Goal: Information Seeking & Learning: Learn about a topic

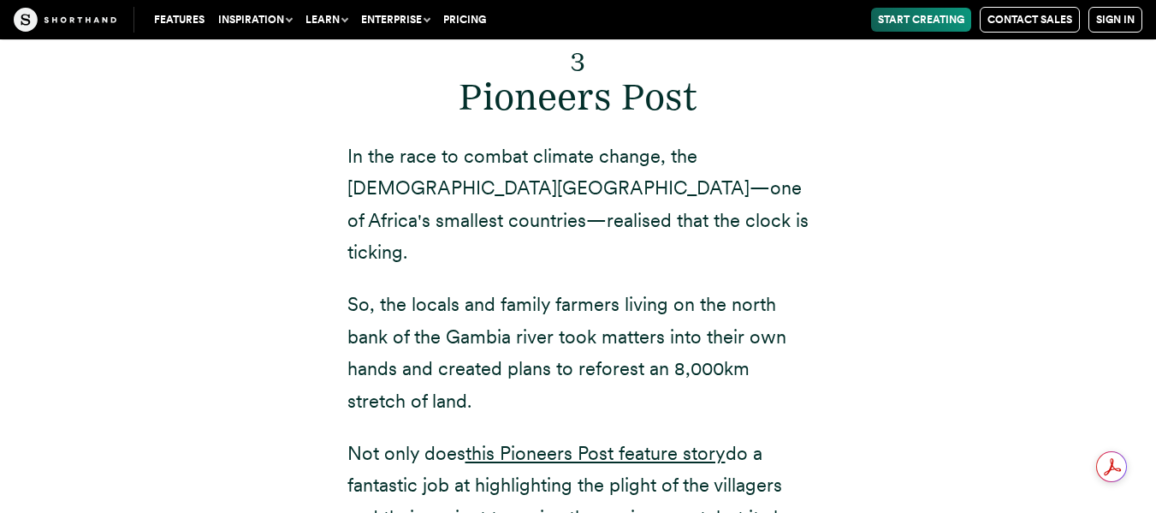
scroll to position [8783, 0]
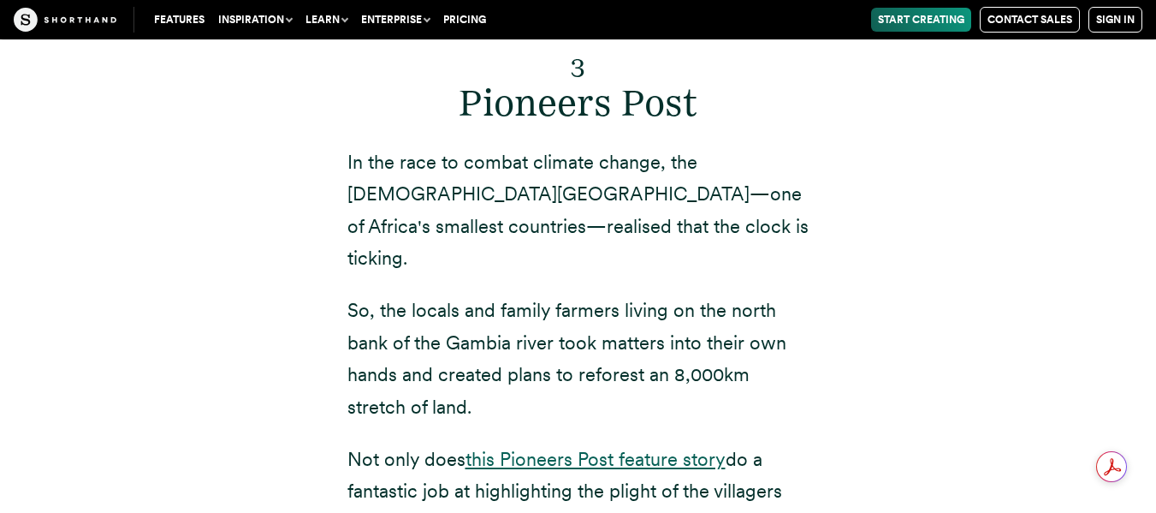
click at [591, 448] on link "this Pioneers Post feature story" at bounding box center [596, 459] width 260 height 22
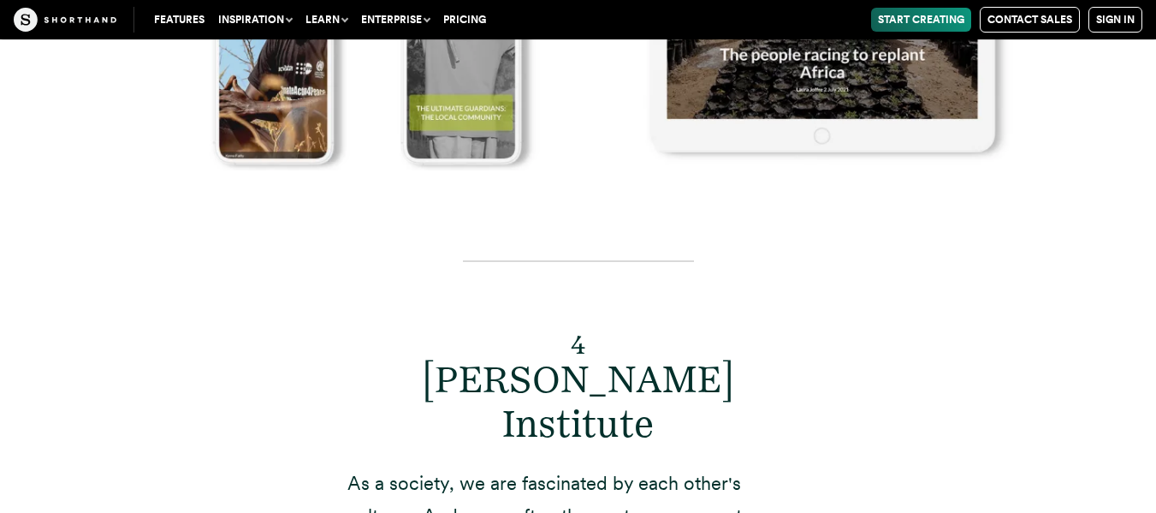
scroll to position [9896, 0]
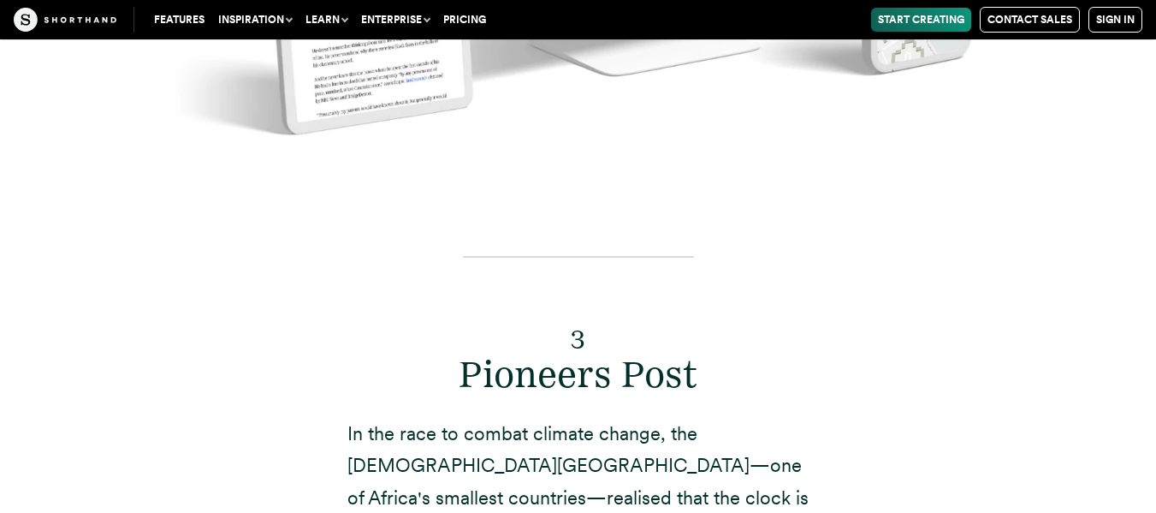
scroll to position [8513, 0]
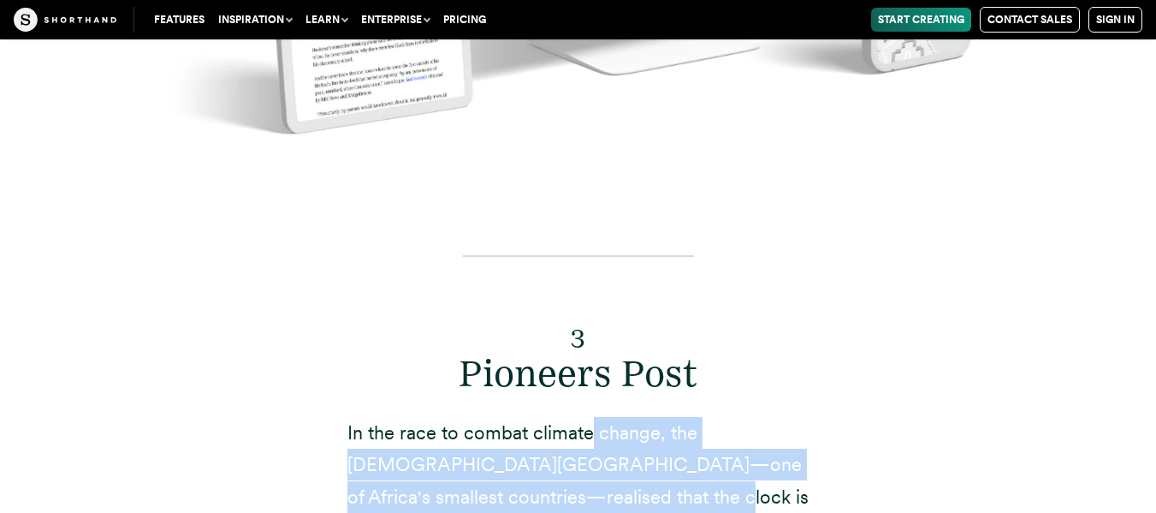
drag, startPoint x: 590, startPoint y: 206, endPoint x: 644, endPoint y: 295, distance: 104.1
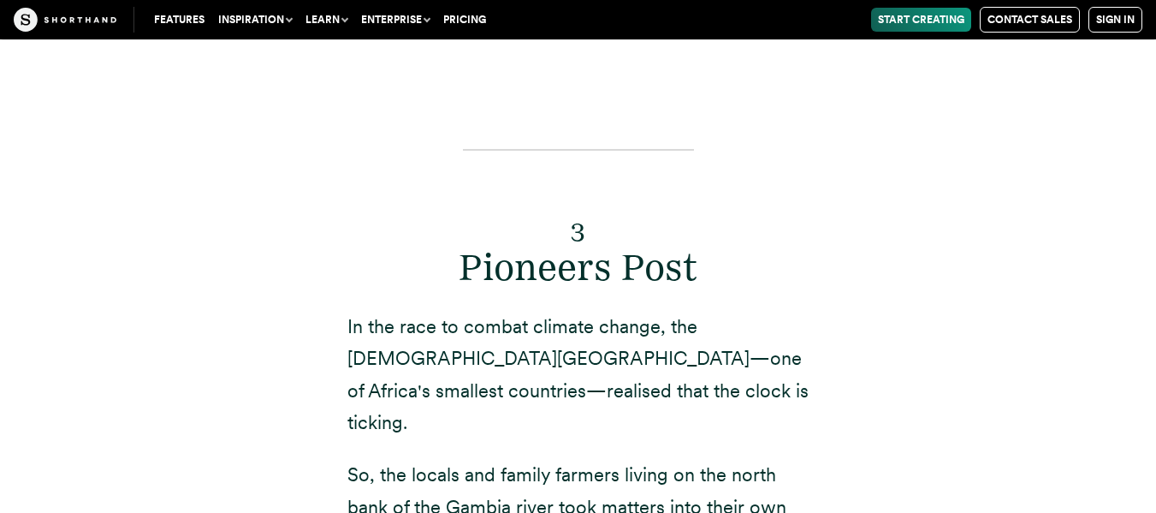
scroll to position [8540, 0]
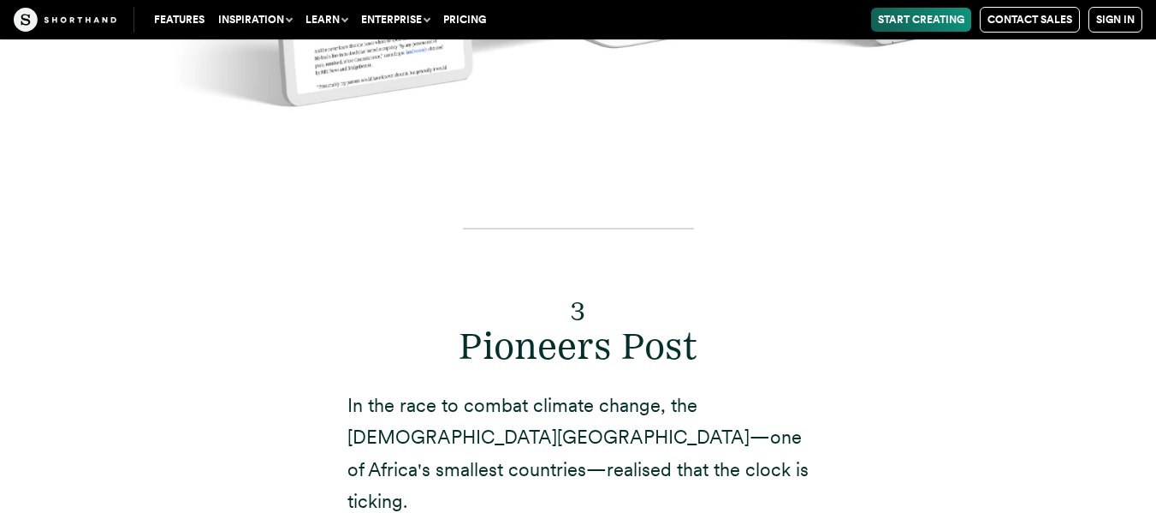
click at [761, 199] on div "3 Pioneers Post In the race to combat climate change, the [DEMOGRAPHIC_DATA][GE…" at bounding box center [578, 523] width 462 height 648
drag, startPoint x: 761, startPoint y: 183, endPoint x: 871, endPoint y: 229, distance: 119.7
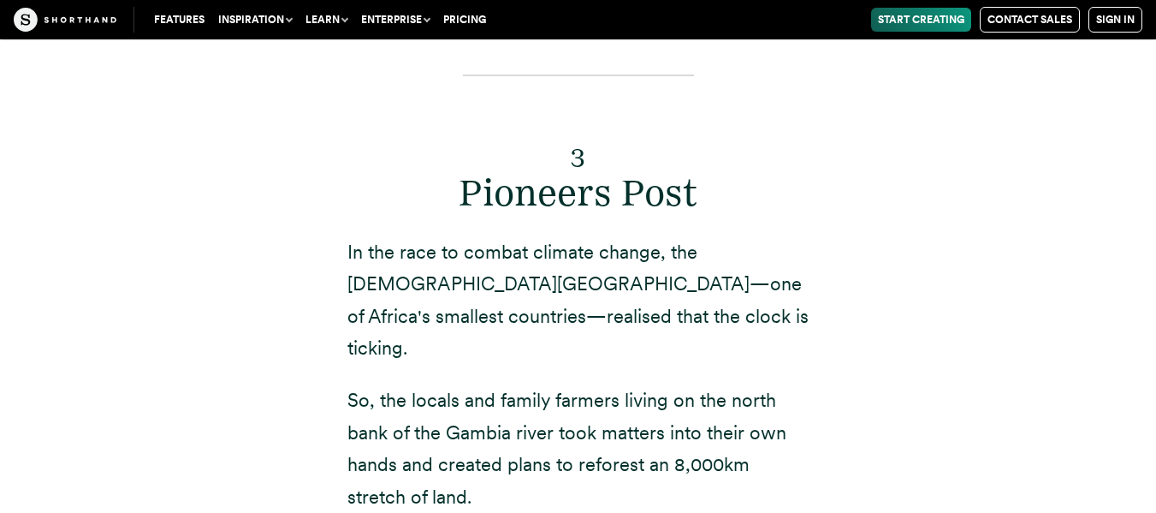
scroll to position [8718, 0]
